Goal: Information Seeking & Learning: Learn about a topic

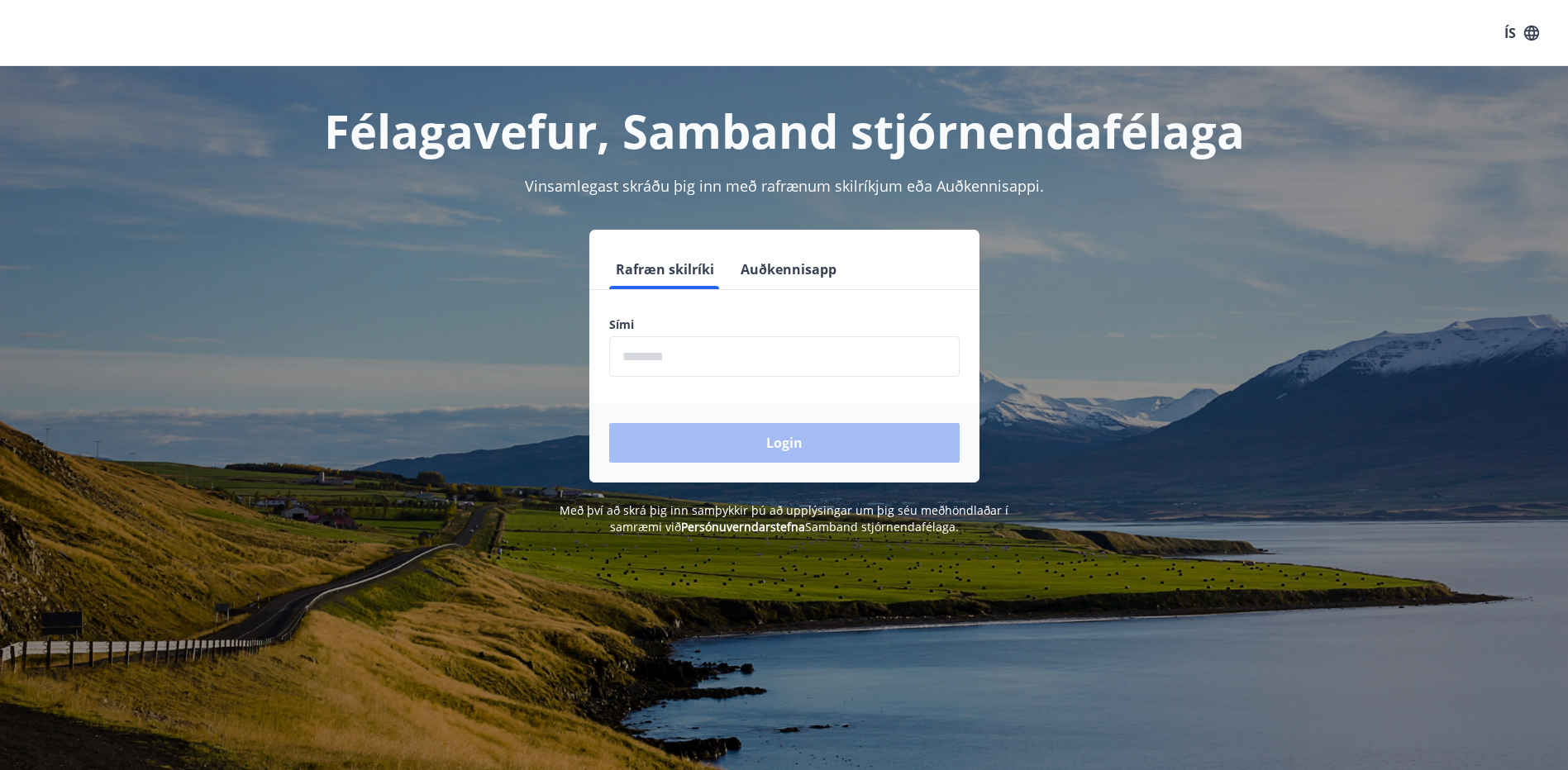
click at [762, 361] on input "phone" at bounding box center [784, 357] width 350 height 40
type input "********"
click at [737, 432] on button "Login" at bounding box center [784, 443] width 350 height 40
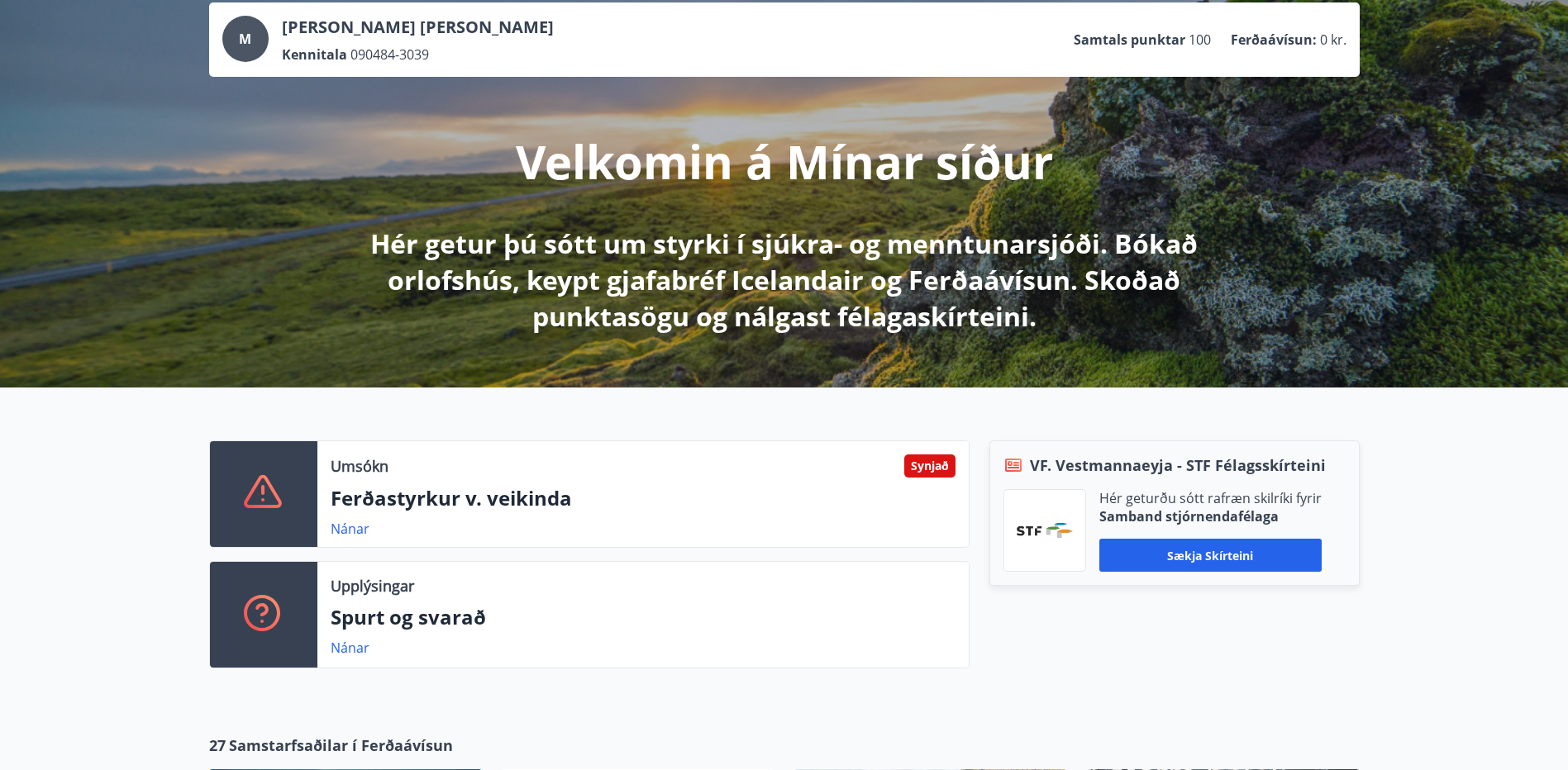
scroll to position [248, 0]
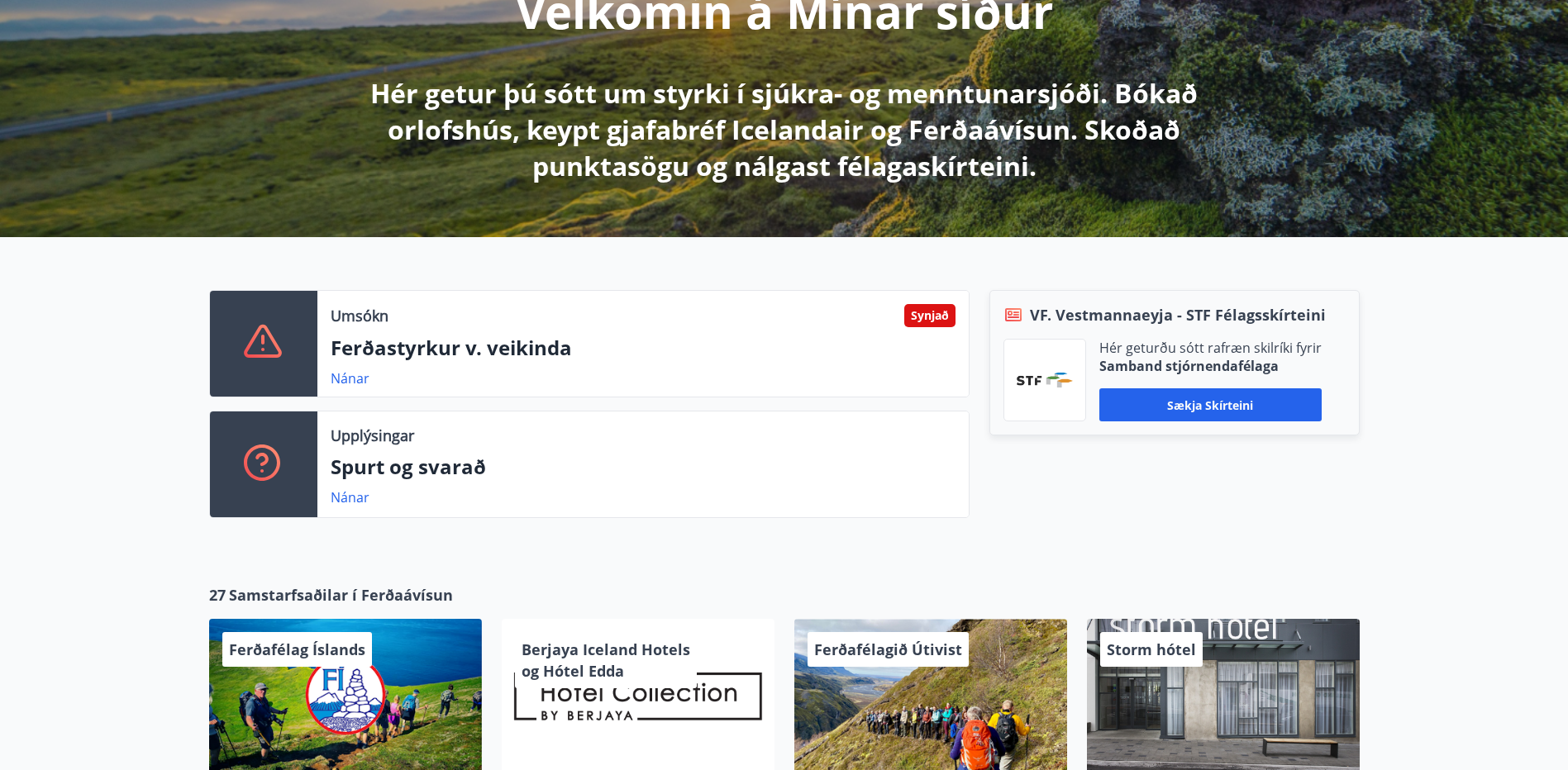
click at [403, 349] on p "Ferðastyrkur v. veikinda" at bounding box center [643, 347] width 625 height 28
click at [929, 310] on div "Synjað" at bounding box center [930, 315] width 51 height 23
click at [357, 380] on link "Nánar" at bounding box center [350, 379] width 39 height 19
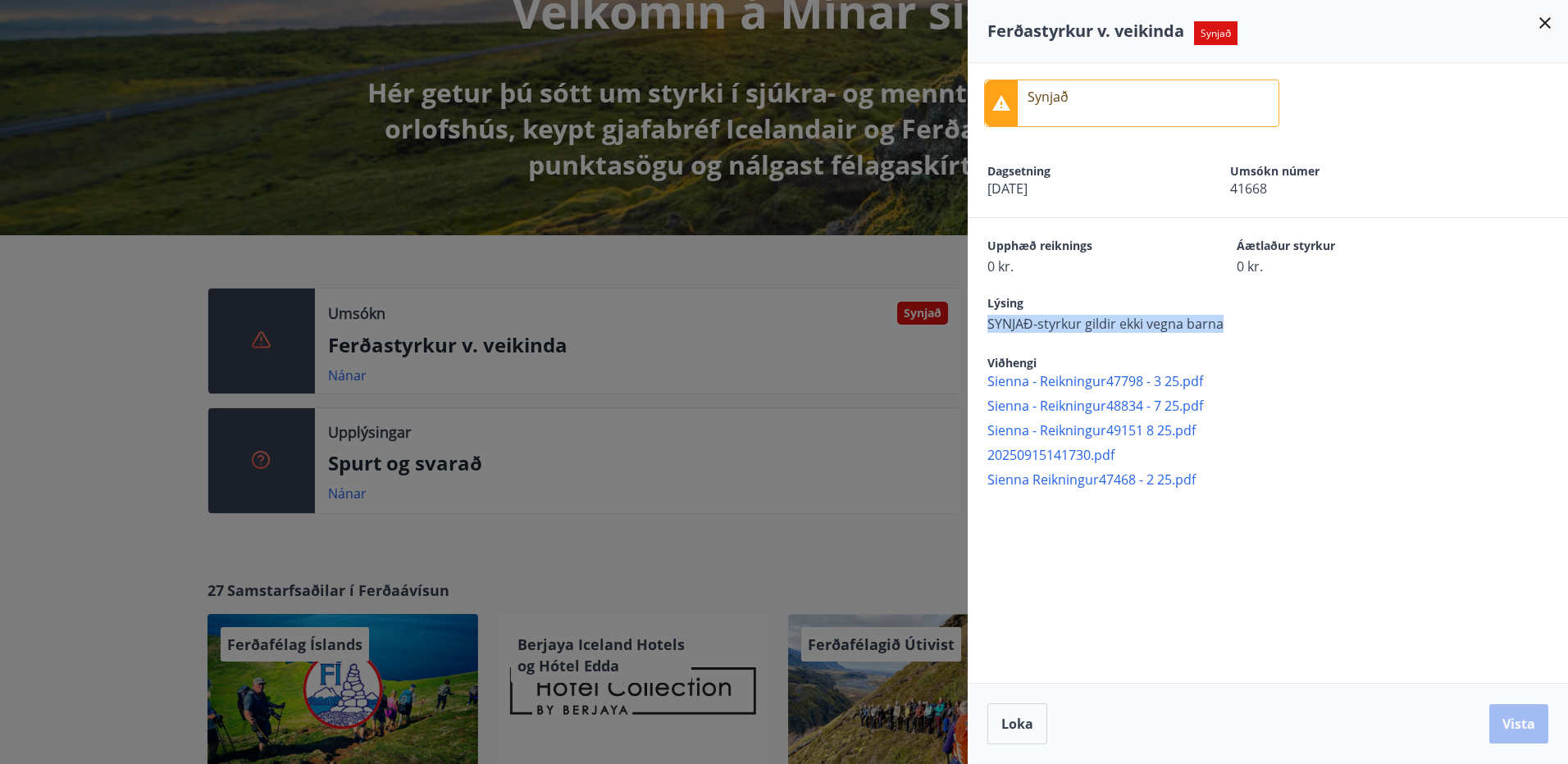
drag, startPoint x: 1232, startPoint y: 322, endPoint x: 987, endPoint y: 328, distance: 245.1
click at [987, 328] on div "Lýsing SYNJAÐ-styrkur gildir ekki vegna barna" at bounding box center [1278, 314] width 581 height 38
click at [847, 300] on div at bounding box center [784, 382] width 1568 height 764
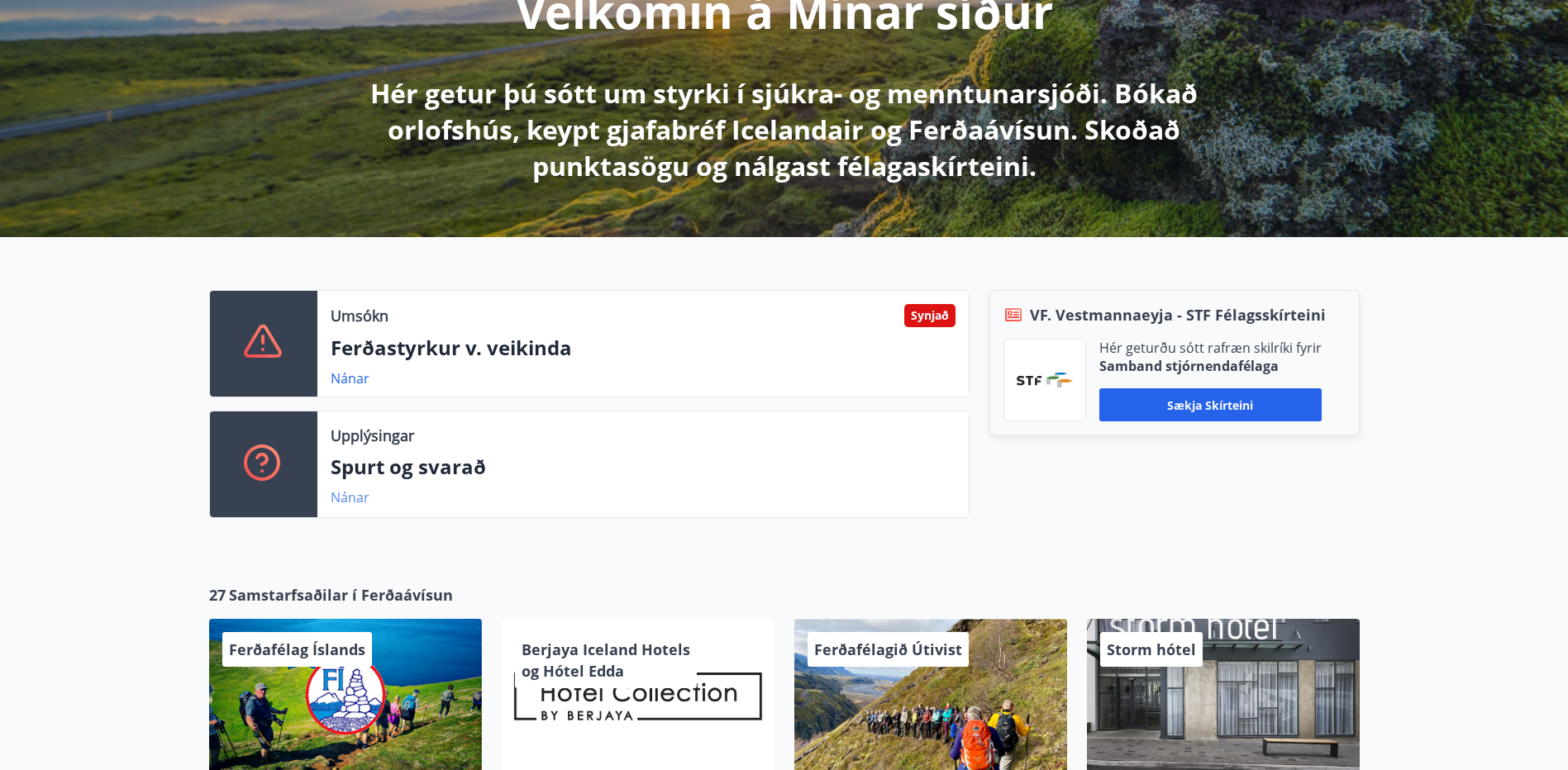
click at [361, 491] on link "Nánar" at bounding box center [350, 498] width 39 height 19
